Goal: Task Accomplishment & Management: Use online tool/utility

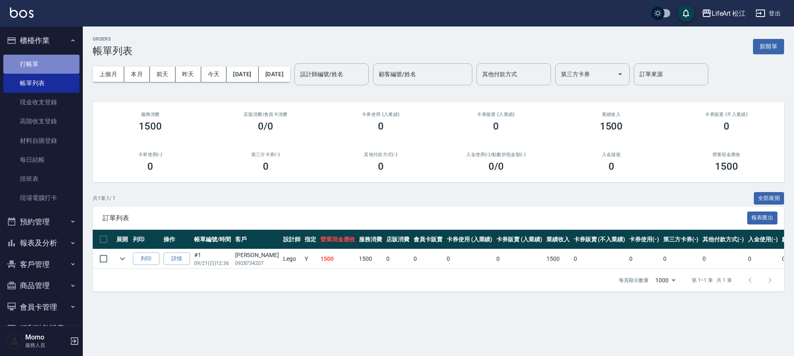
click at [52, 66] on link "打帳單" at bounding box center [41, 64] width 76 height 19
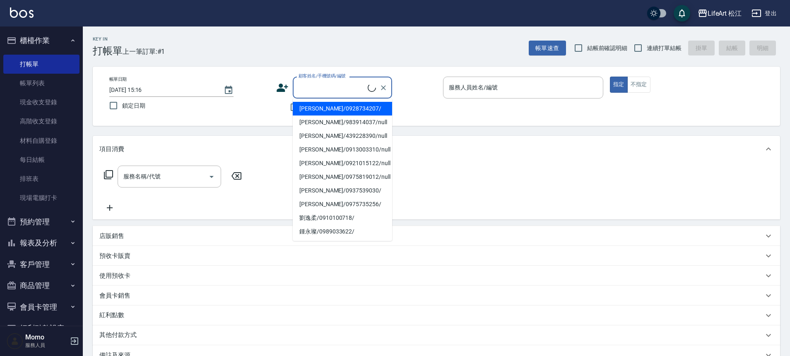
click at [323, 88] on input "顧客姓名/手機號碼/編號" at bounding box center [331, 87] width 71 height 14
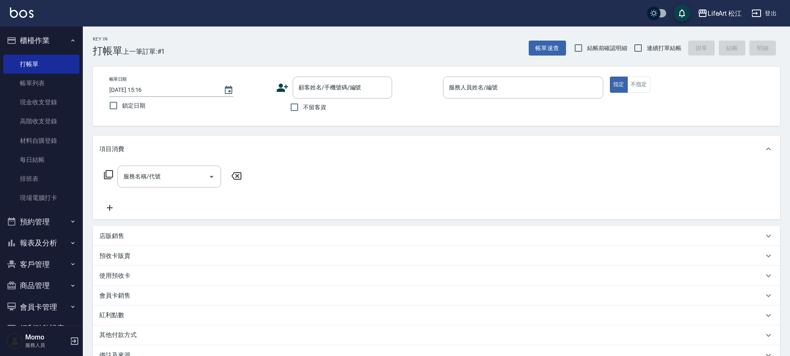
click at [281, 91] on icon at bounding box center [282, 88] width 12 height 8
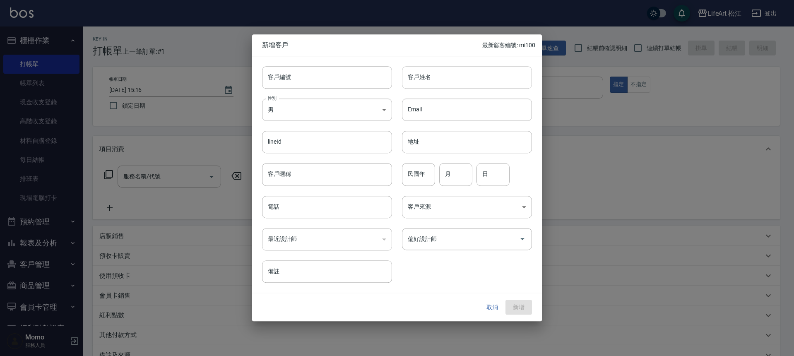
click at [436, 77] on input "客戶姓名" at bounding box center [467, 77] width 130 height 22
type input "t"
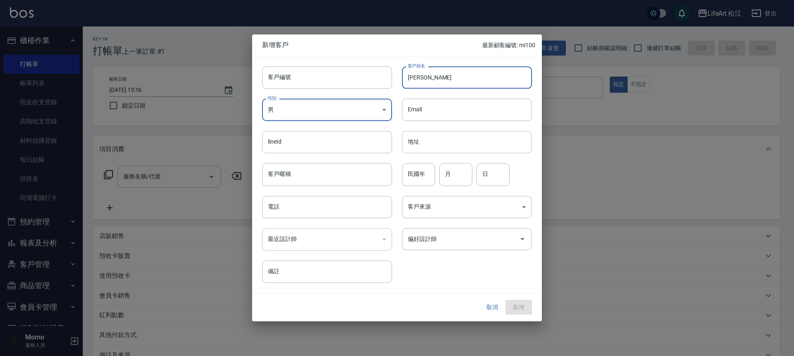
click at [423, 76] on input "[PERSON_NAME]" at bounding box center [467, 77] width 130 height 22
type input "陳玏瑄"
click at [318, 215] on input "電話" at bounding box center [327, 207] width 130 height 22
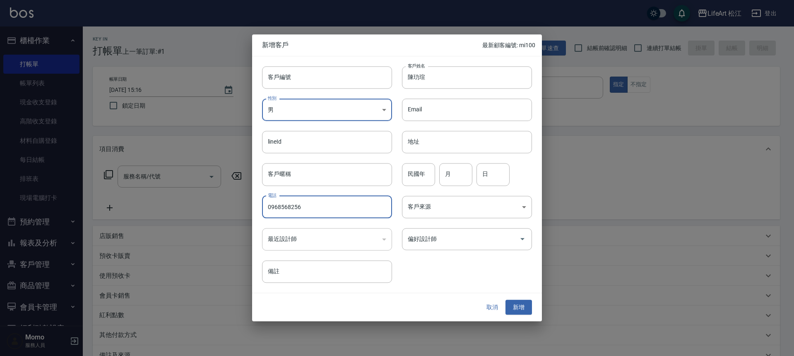
type input "0968568256"
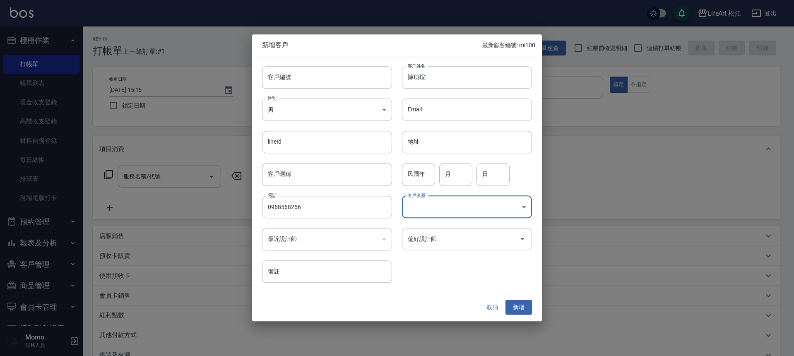
click at [428, 244] on input "偏好設計師" at bounding box center [461, 239] width 110 height 14
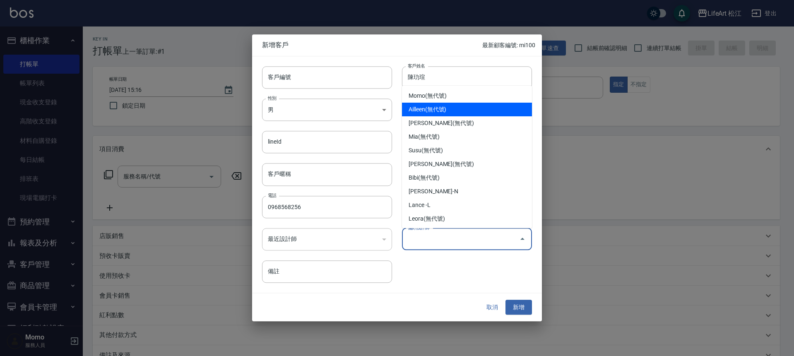
click at [424, 109] on li "Ailleen(無代號)" at bounding box center [467, 110] width 130 height 14
type input "Ailleen"
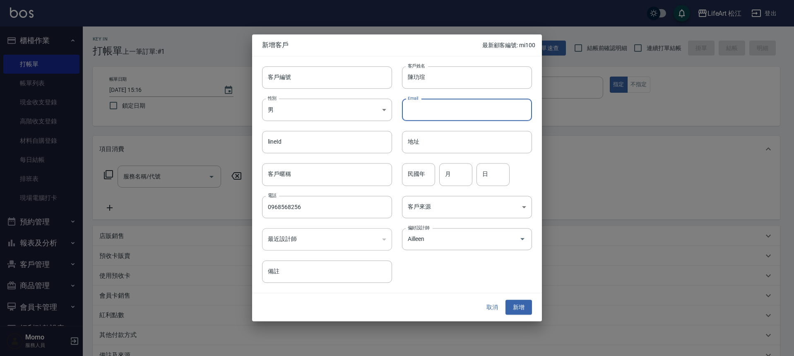
click at [424, 109] on input "Email" at bounding box center [467, 109] width 130 height 22
click at [521, 305] on button "新增" at bounding box center [518, 307] width 26 height 15
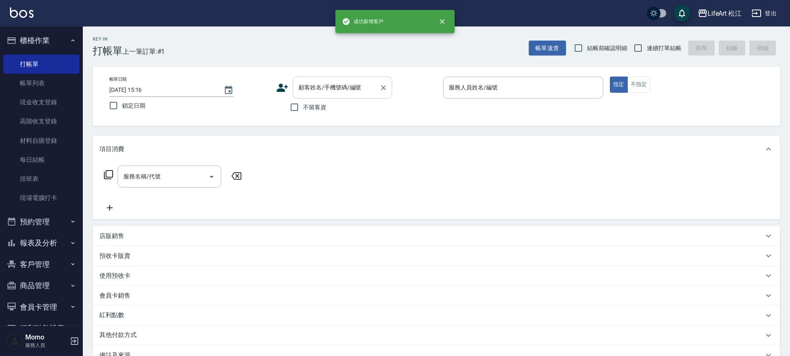
click at [343, 93] on input "顧客姓名/手機號碼/編號" at bounding box center [335, 87] width 79 height 14
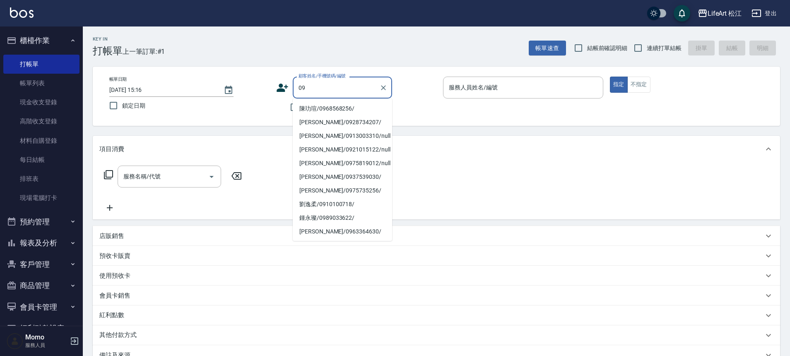
click at [326, 108] on li "陳玏瑄/0968568256/" at bounding box center [342, 109] width 99 height 14
type input "陳玏瑄/0968568256/"
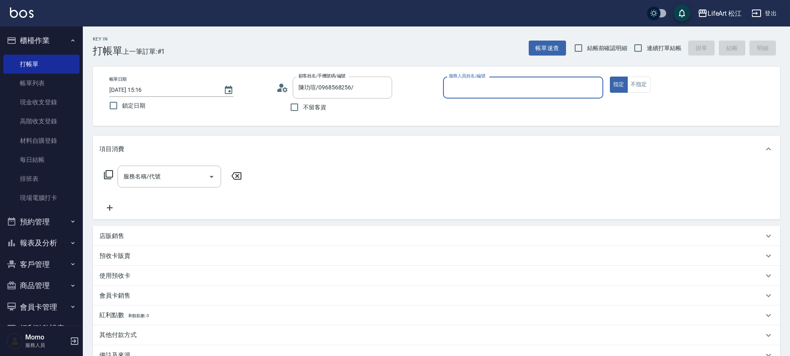
type input "Ailleen(無代號)"
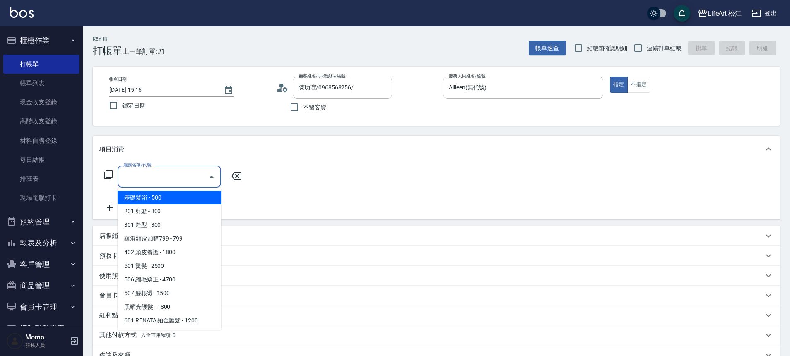
click at [194, 182] on input "服務名稱/代號" at bounding box center [163, 176] width 84 height 14
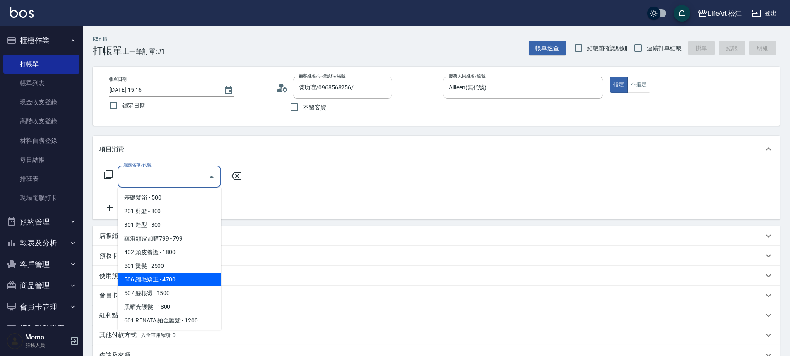
drag, startPoint x: 170, startPoint y: 292, endPoint x: 174, endPoint y: 278, distance: 14.7
click at [174, 278] on ul "基礎髮浴 - 500 201 剪髮 - 800 301 造型 - 300 蘊洛頭皮加購799 - 799 402 頭皮養護 - 1800 501 燙髮 - 2…" at bounding box center [169, 258] width 103 height 142
click at [174, 278] on span "506 縮毛矯正 - 4700" at bounding box center [169, 280] width 103 height 14
type input "506 縮毛矯正 (506)"
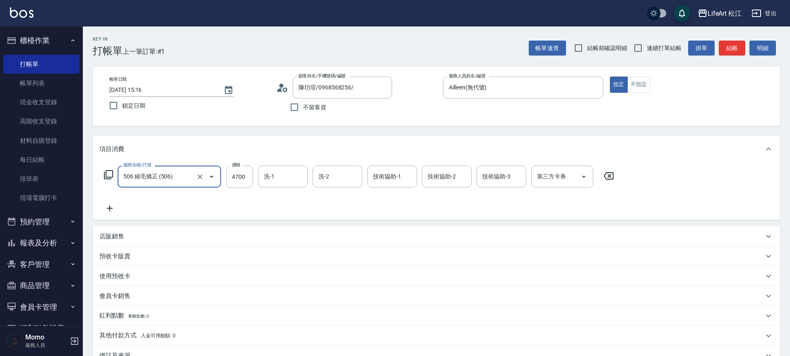
click at [112, 212] on icon at bounding box center [109, 208] width 21 height 10
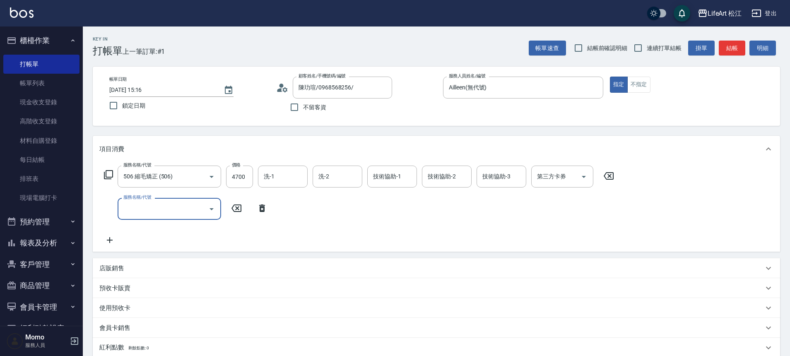
click at [134, 216] on input "服務名稱/代號" at bounding box center [163, 209] width 84 height 14
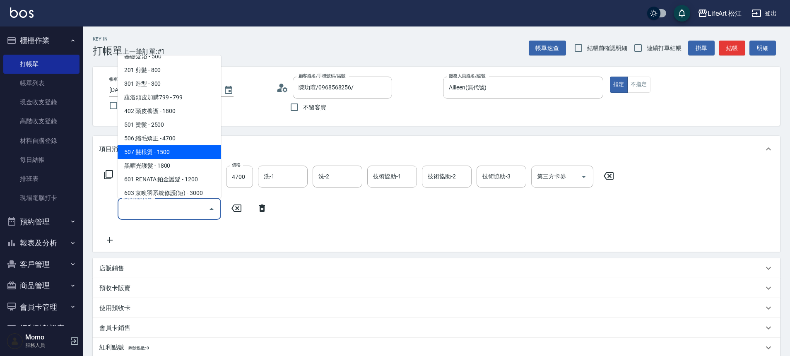
scroll to position [16, 0]
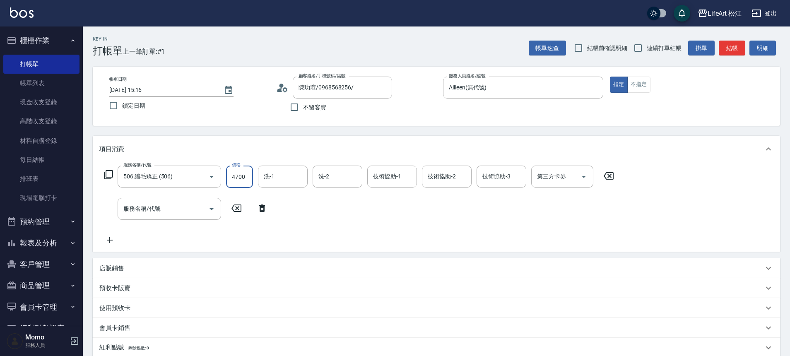
click at [246, 179] on input "4700" at bounding box center [239, 177] width 27 height 22
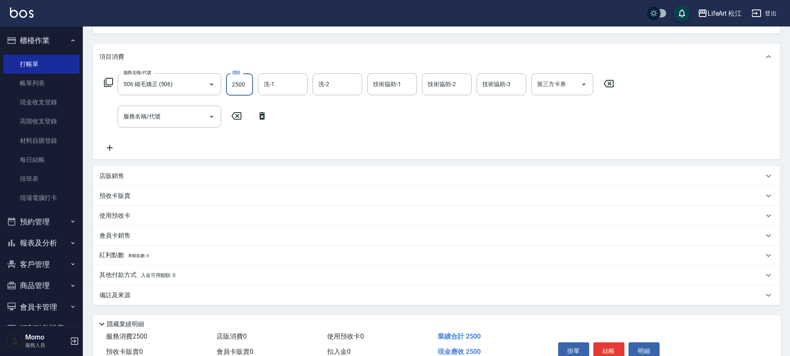
scroll to position [135, 0]
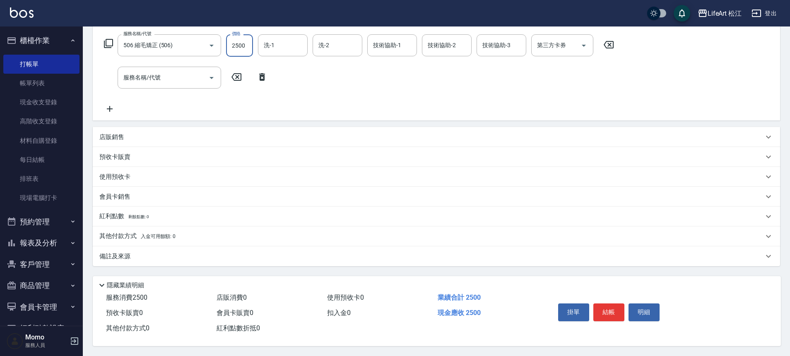
type input "2500"
click at [167, 254] on div "備註及來源" at bounding box center [431, 256] width 664 height 9
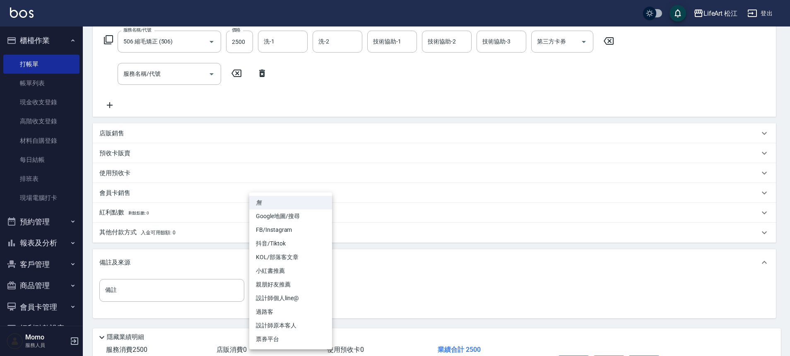
click at [274, 292] on body "LifeArt 松江 登出 櫃檯作業 打帳單 帳單列表 現金收支登錄 高階收支登錄 材料自購登錄 每日結帳 排班表 現場電腦打卡 預約管理 預約管理 單日預約…" at bounding box center [395, 136] width 790 height 543
click at [289, 234] on li "FB/Instagram" at bounding box center [290, 230] width 83 height 14
type input "FB/Instagram"
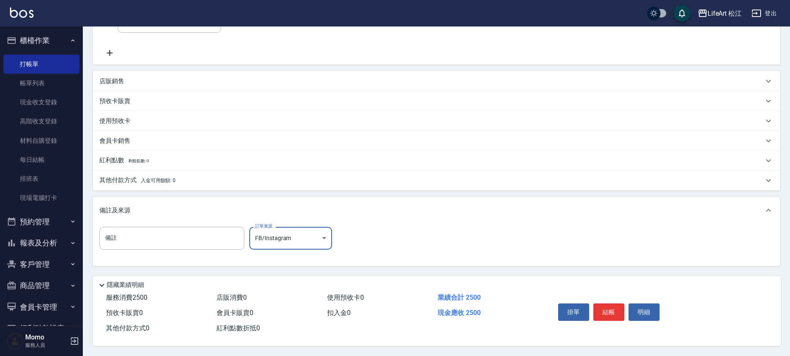
scroll to position [191, 0]
click at [612, 300] on div "掛單 結帳 明細" at bounding box center [609, 313] width 108 height 26
click at [612, 303] on button "結帳" at bounding box center [608, 311] width 31 height 17
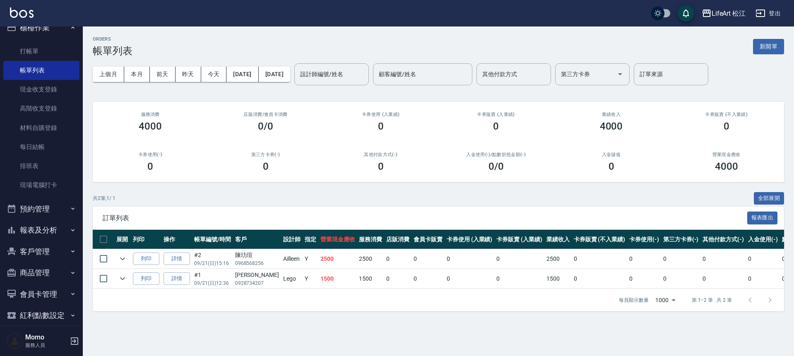
scroll to position [23, 0]
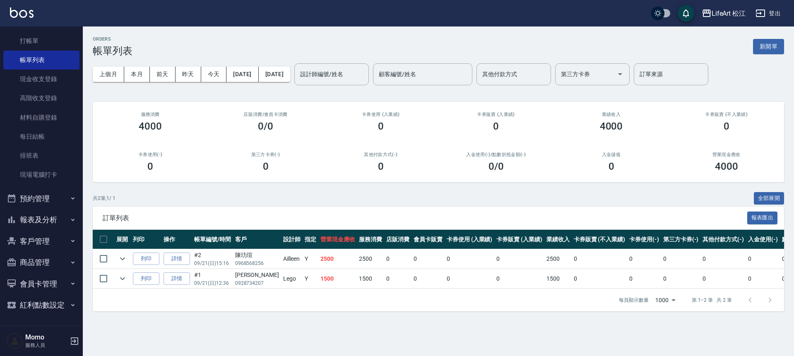
click at [48, 217] on button "報表及分析" at bounding box center [41, 220] width 76 height 22
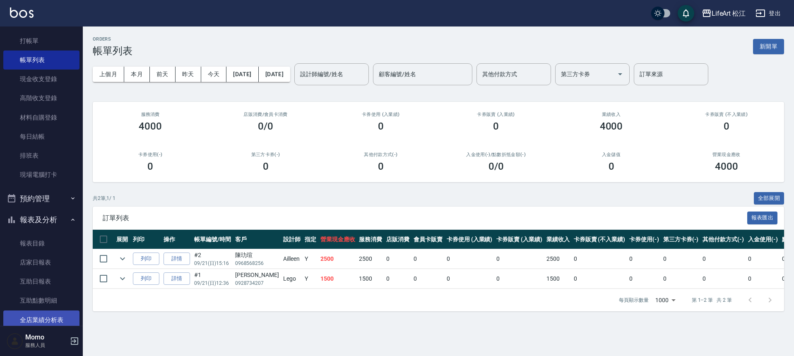
click at [50, 314] on link "全店業績分析表" at bounding box center [41, 319] width 76 height 19
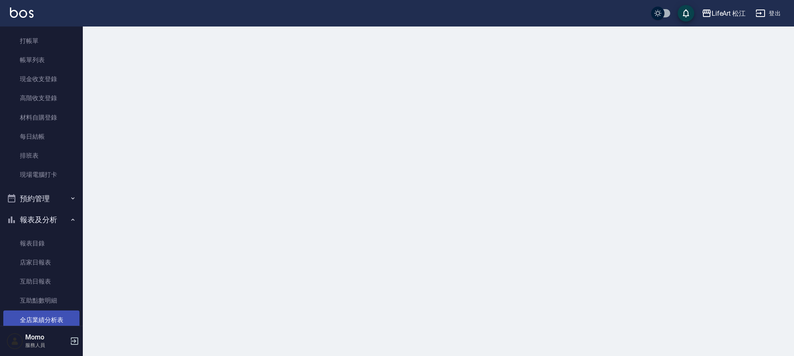
click at [50, 314] on link "全店業績分析表" at bounding box center [41, 319] width 76 height 19
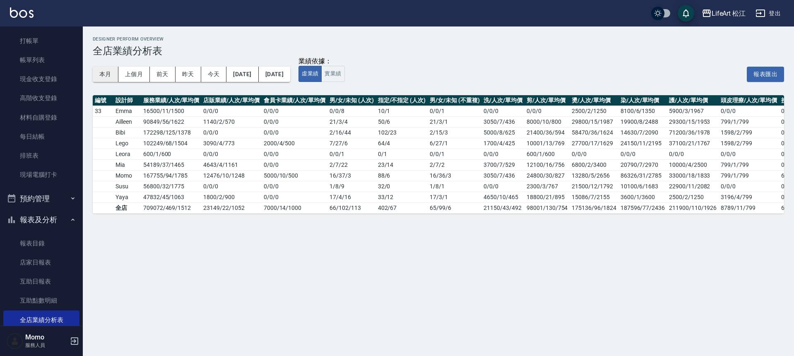
click at [101, 76] on button "本月" at bounding box center [106, 74] width 26 height 15
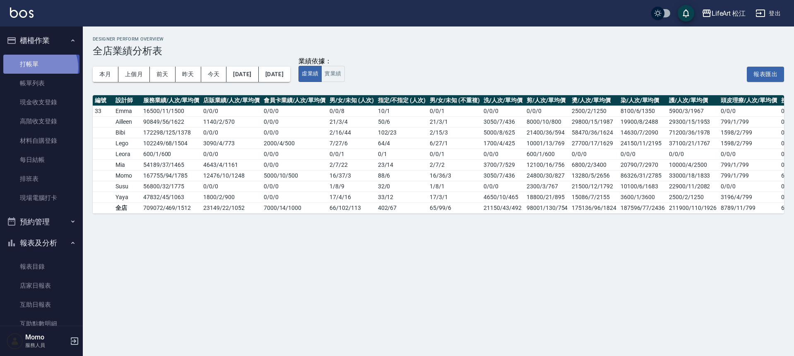
click at [39, 67] on link "打帳單" at bounding box center [41, 64] width 76 height 19
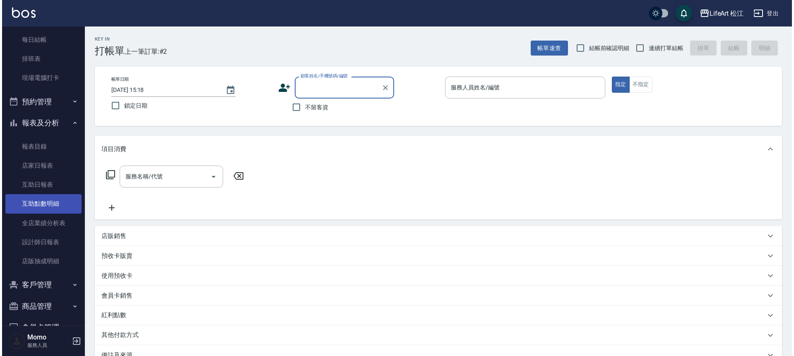
scroll to position [163, 0]
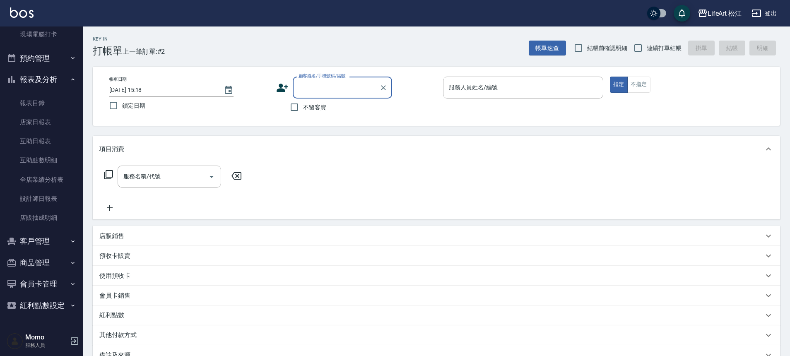
click at [35, 238] on button "客戶管理" at bounding box center [41, 242] width 76 height 22
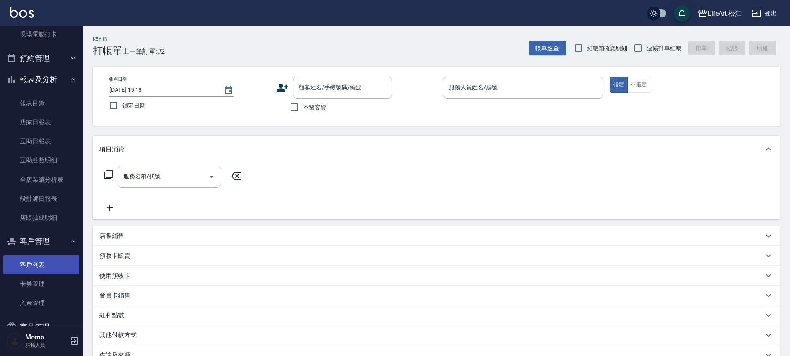
click at [42, 263] on link "客戶列表" at bounding box center [41, 264] width 76 height 19
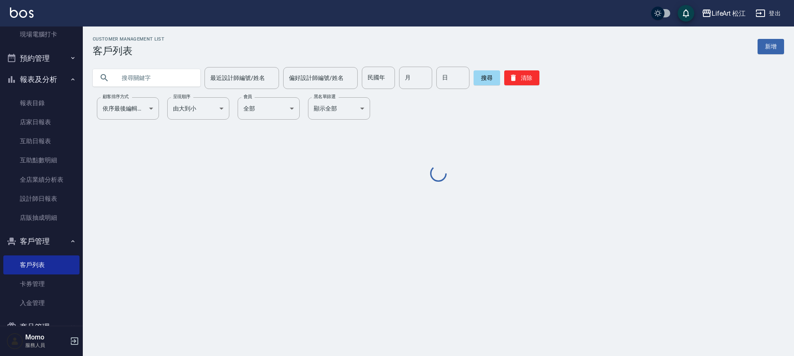
click at [155, 83] on input "text" at bounding box center [155, 78] width 78 height 22
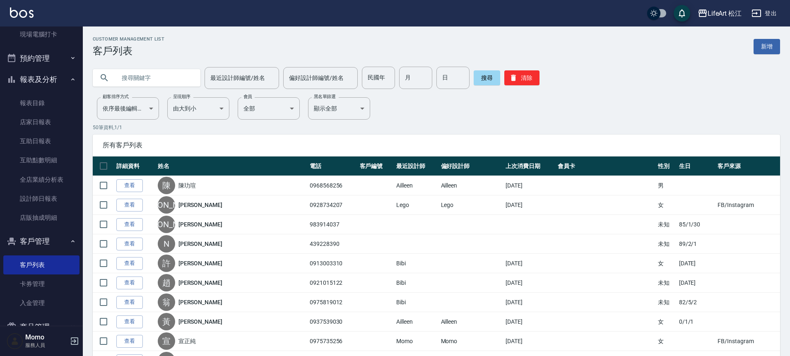
click at [157, 82] on input "text" at bounding box center [155, 78] width 78 height 22
type input "r"
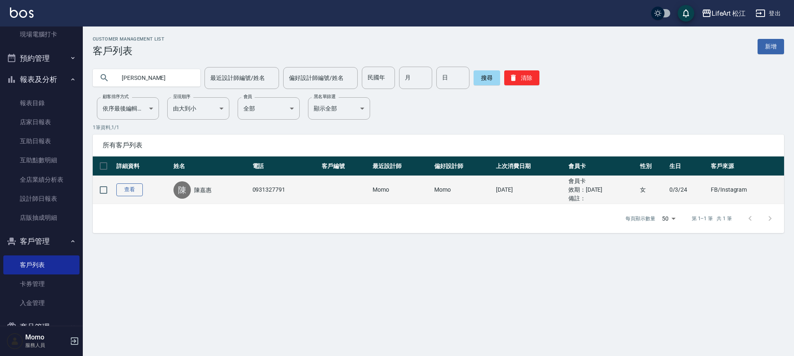
type input "[PERSON_NAME]"
click at [134, 188] on link "查看" at bounding box center [129, 189] width 26 height 13
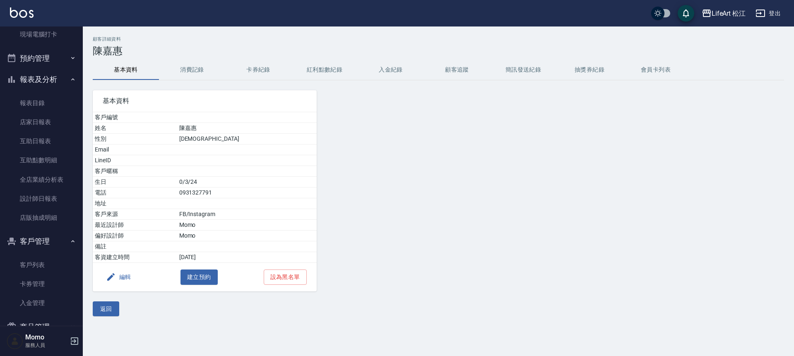
click at [322, 72] on button "紅利點數紀錄" at bounding box center [324, 70] width 66 height 20
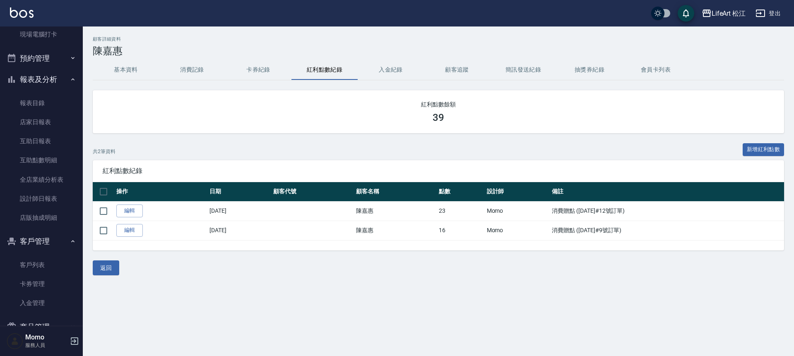
click at [122, 74] on button "基本資料" at bounding box center [126, 70] width 66 height 20
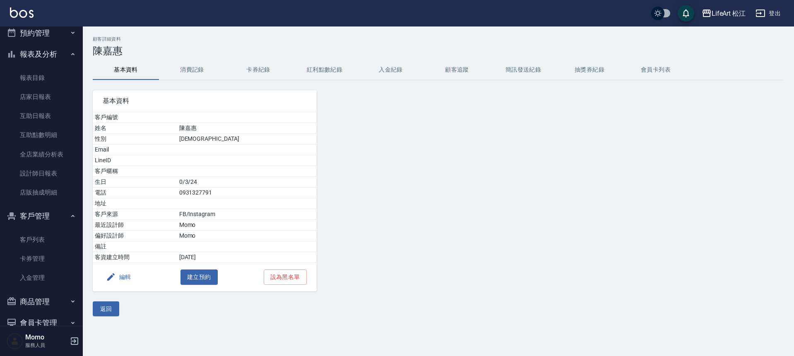
scroll to position [152, 0]
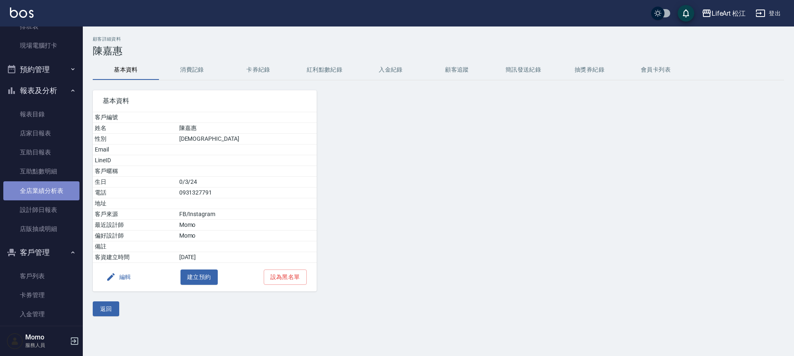
click at [44, 187] on link "全店業績分析表" at bounding box center [41, 190] width 76 height 19
